Goal: Find specific page/section: Find specific page/section

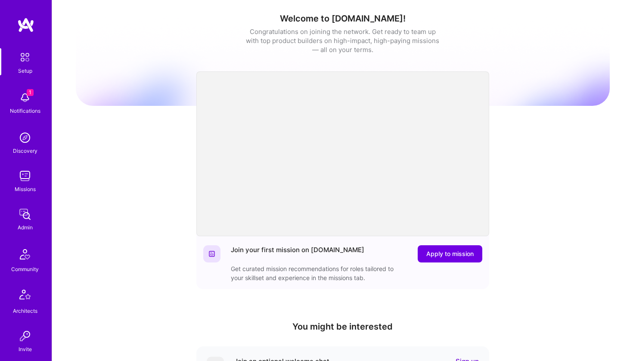
click at [19, 151] on div "Discovery" at bounding box center [25, 150] width 25 height 9
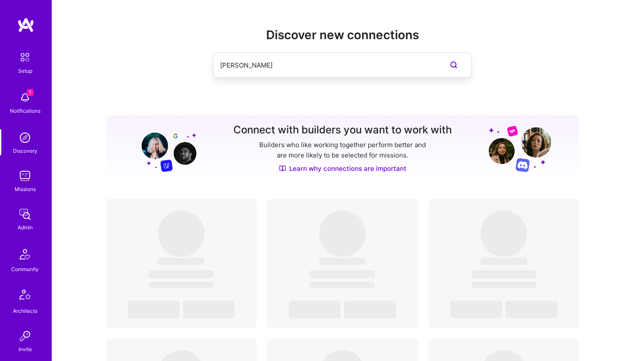
click at [26, 177] on img at bounding box center [24, 176] width 17 height 17
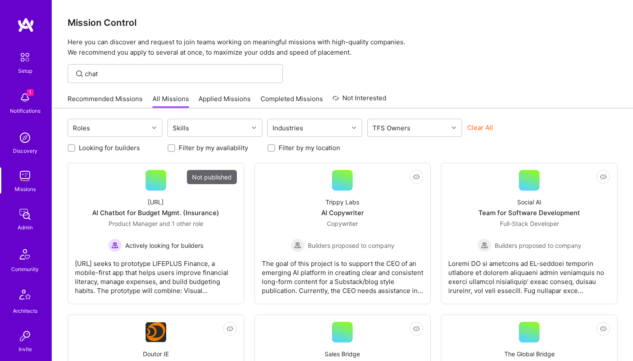
click at [28, 144] on img at bounding box center [24, 137] width 17 height 17
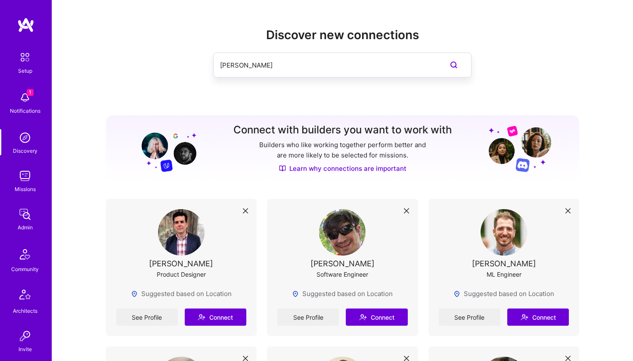
click at [294, 65] on input "[PERSON_NAME]" at bounding box center [325, 65] width 210 height 22
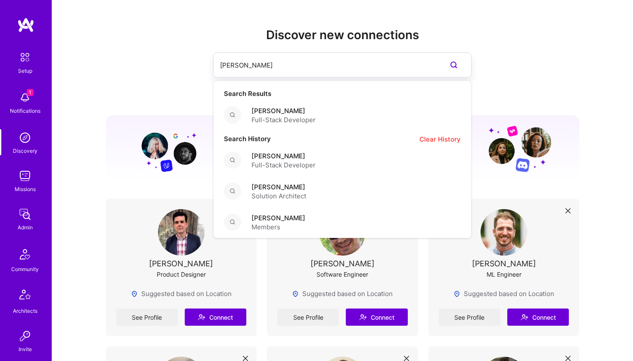
drag, startPoint x: 294, startPoint y: 65, endPoint x: 196, endPoint y: 66, distance: 98.7
click at [196, 66] on div "[PERSON_NAME] Search Results [PERSON_NAME] Full-Stack Developer Search History …" at bounding box center [343, 65] width 474 height 25
paste input "Verge Genomics"
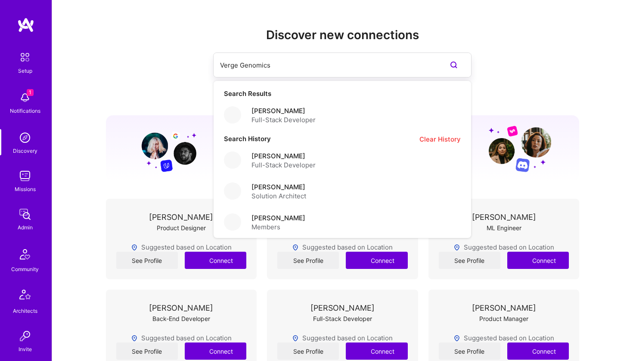
type input "Verge Genomics"
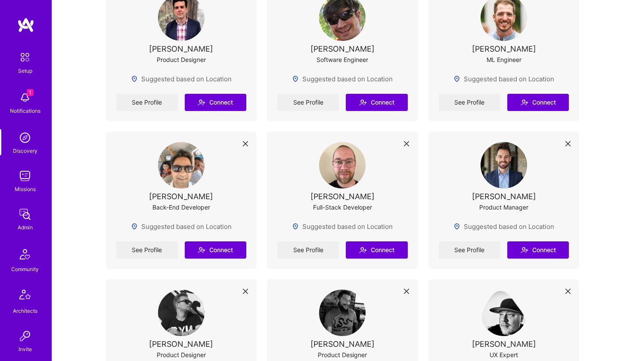
scroll to position [225, 0]
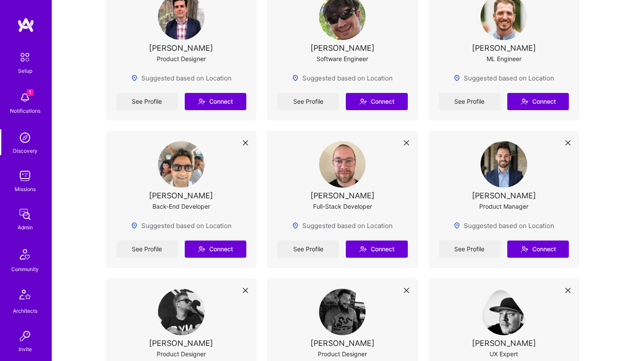
click at [27, 190] on div "Missions" at bounding box center [25, 189] width 21 height 9
